Goal: Information Seeking & Learning: Learn about a topic

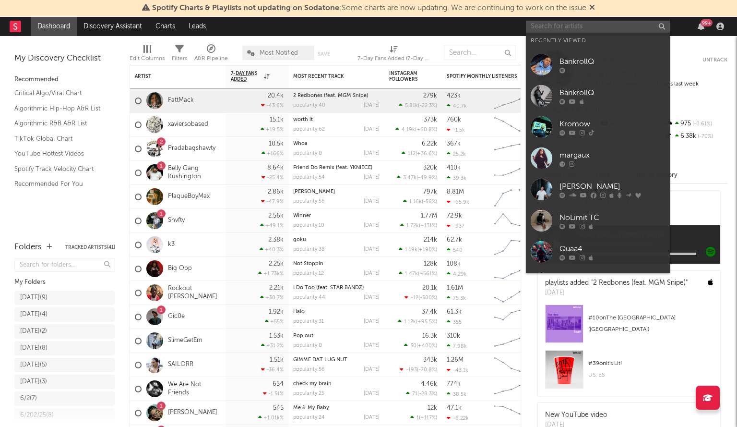
click at [566, 24] on input "text" at bounding box center [598, 27] width 144 height 12
paste input "[PERSON_NAME]!"
type input "[PERSON_NAME]!"
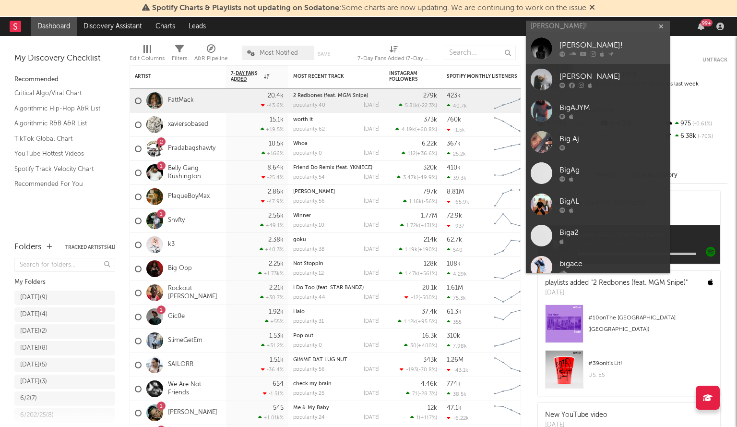
click at [553, 48] on link "[PERSON_NAME]!" at bounding box center [598, 48] width 144 height 31
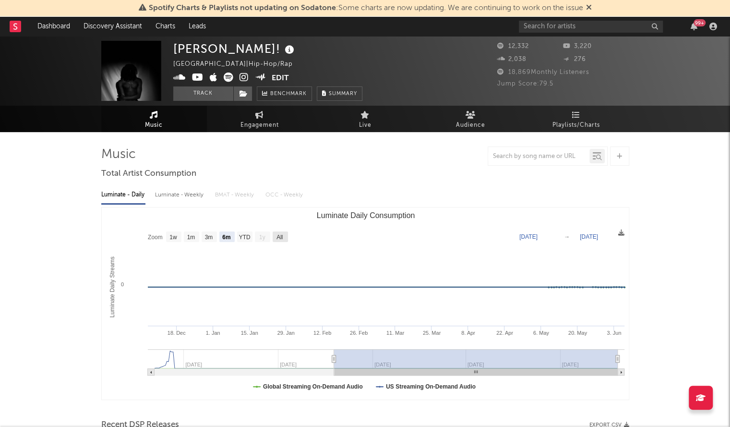
click at [279, 234] on text "All" at bounding box center [280, 237] width 6 height 7
select select "All"
type input "[DATE]"
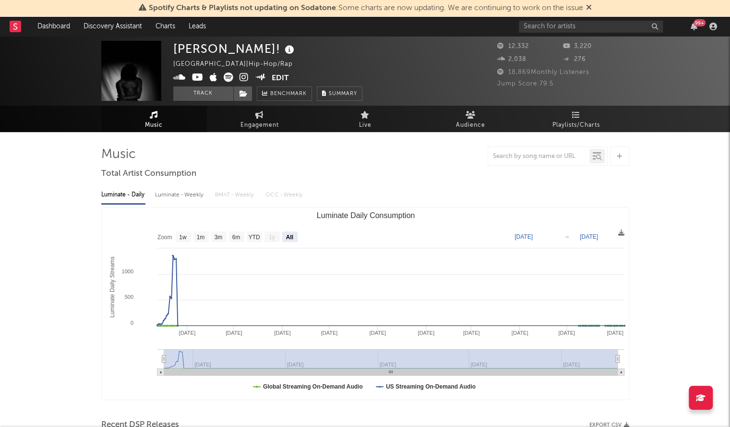
click at [203, 50] on div "[PERSON_NAME]!" at bounding box center [234, 49] width 123 height 16
drag, startPoint x: 205, startPoint y: 50, endPoint x: 172, endPoint y: 49, distance: 33.6
click at [172, 49] on div "[PERSON_NAME]! [GEOGRAPHIC_DATA] | Hip-Hop/Rap Edit Track Benchmark Summary 12,…" at bounding box center [365, 71] width 730 height 70
copy div "[PERSON_NAME]!"
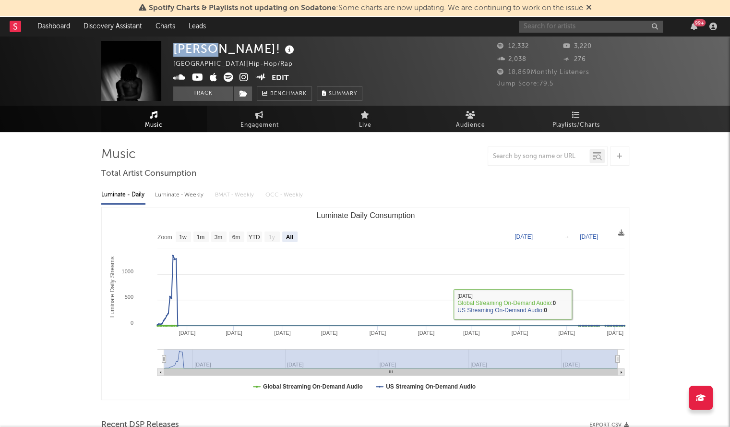
click at [538, 32] on input "text" at bounding box center [591, 27] width 144 height 12
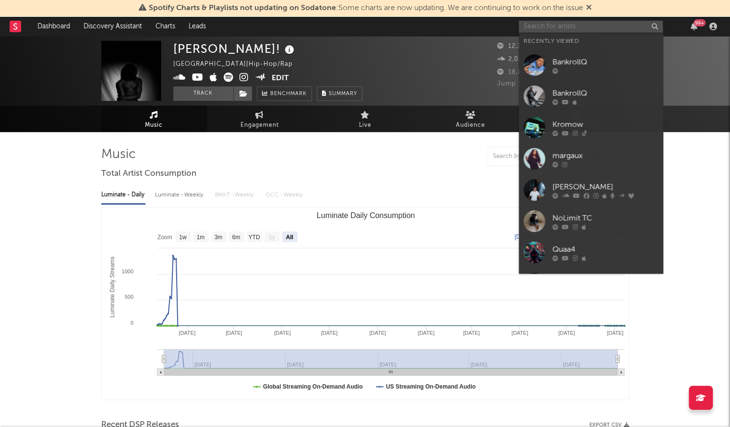
paste input "[PERSON_NAME]!"
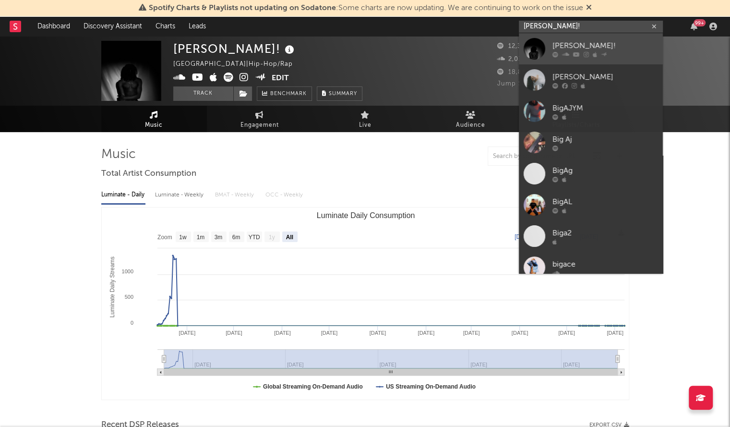
type input "[PERSON_NAME]!"
click at [540, 44] on div at bounding box center [535, 49] width 22 height 22
